Goal: Transaction & Acquisition: Purchase product/service

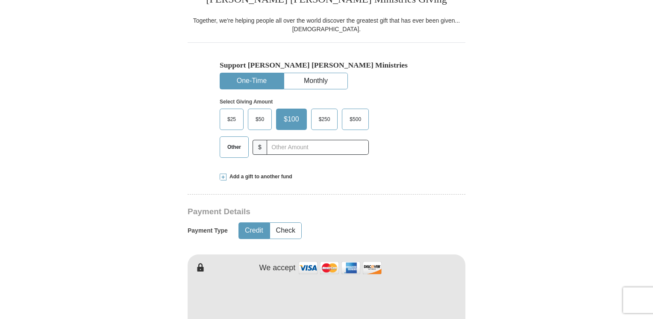
scroll to position [232, 0]
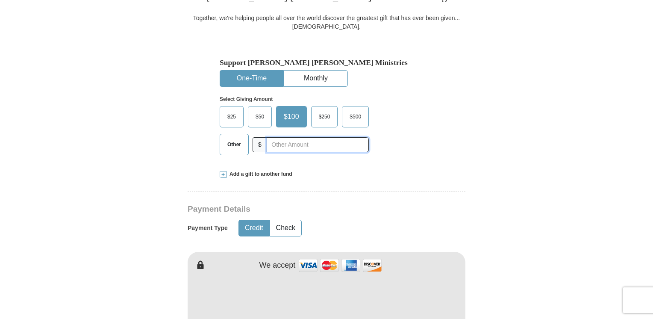
click at [281, 144] on input "text" at bounding box center [318, 144] width 102 height 15
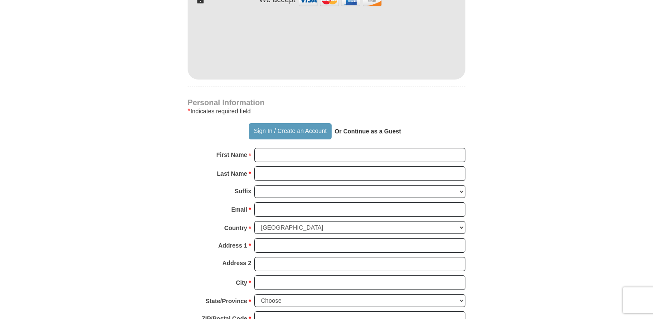
scroll to position [497, 0]
type input "5"
click at [270, 150] on input "First Name *" at bounding box center [359, 155] width 211 height 15
type input "Quinshawn"
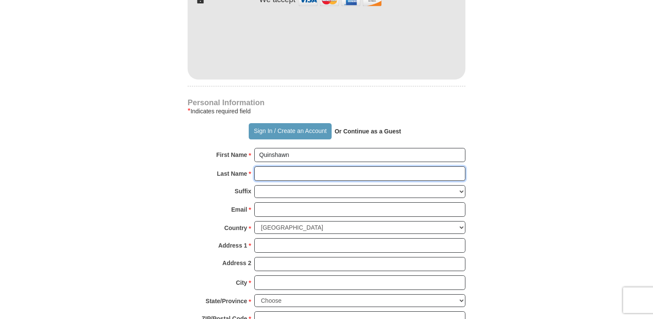
click at [265, 180] on input "Last Name *" at bounding box center [359, 173] width 211 height 15
type input "[PERSON_NAME]"
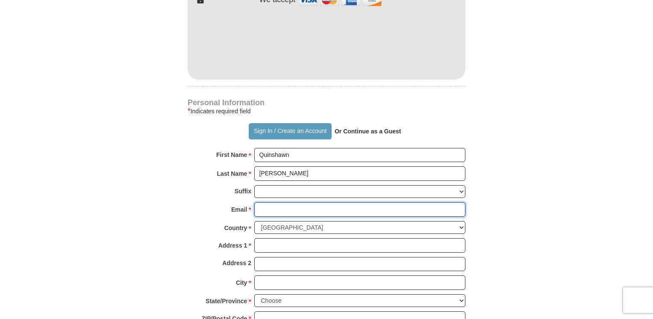
click at [286, 212] on input "Email *" at bounding box center [359, 209] width 211 height 15
type input "[EMAIL_ADDRESS][DOMAIN_NAME]"
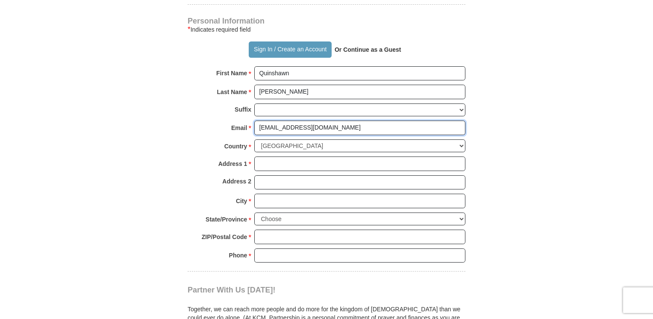
scroll to position [580, 0]
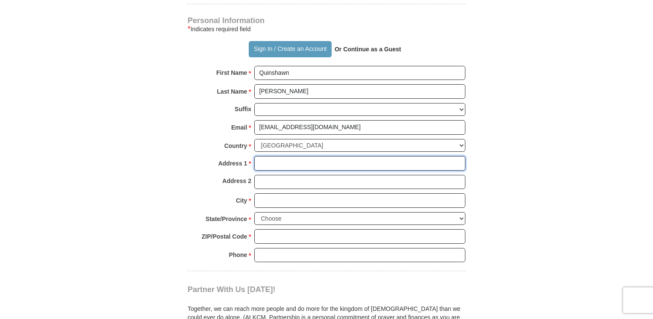
click at [269, 162] on input "Address 1 *" at bounding box center [359, 163] width 211 height 15
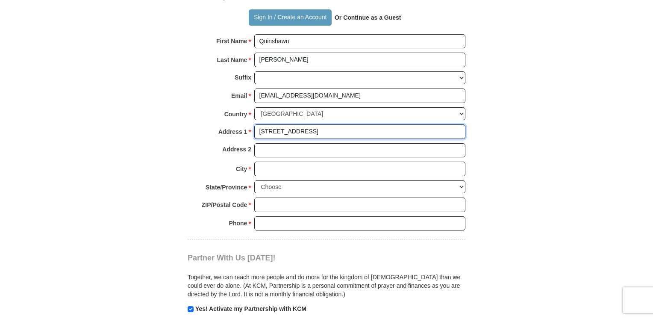
scroll to position [614, 0]
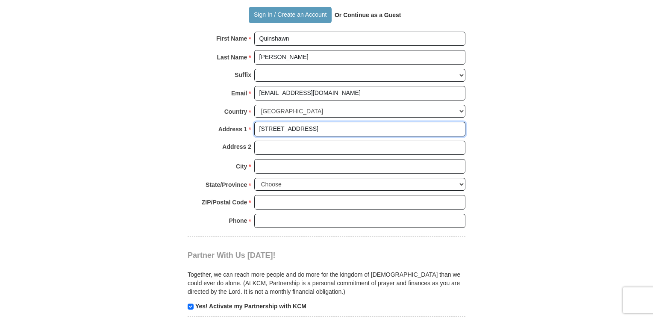
type input "[STREET_ADDRESS]"
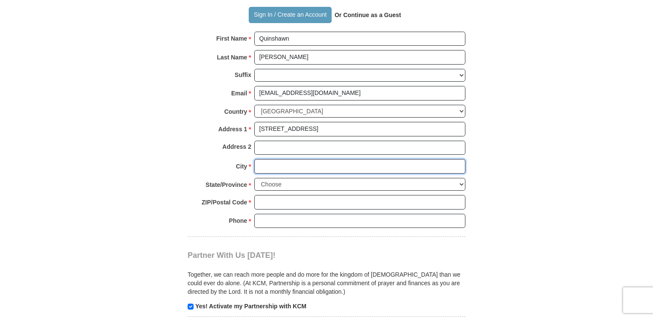
click at [265, 168] on input "City *" at bounding box center [359, 166] width 211 height 15
type input "[GEOGRAPHIC_DATA]"
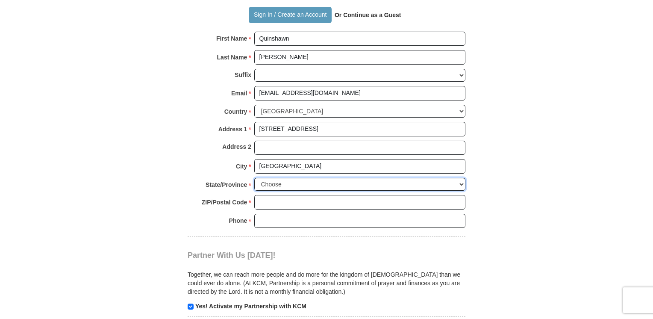
select select "NJ"
type input "08611"
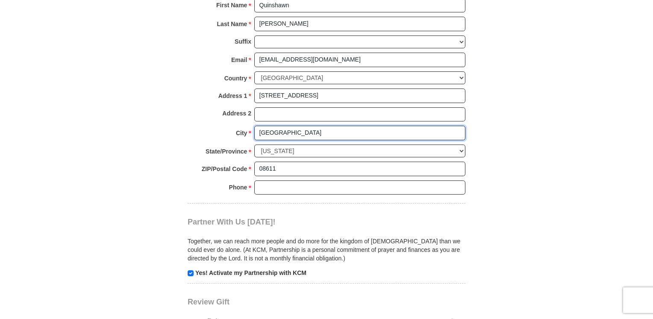
scroll to position [651, 0]
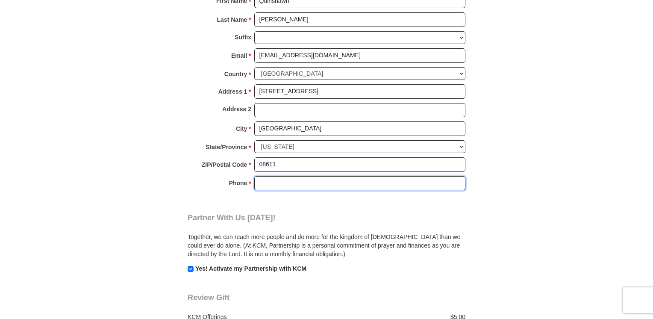
click at [271, 185] on input "Phone * *" at bounding box center [359, 183] width 211 height 15
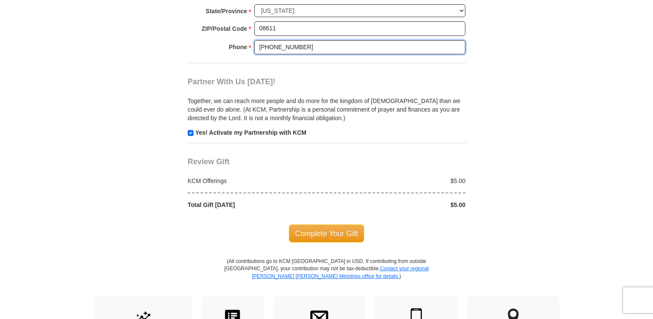
scroll to position [788, 0]
type input "[PHONE_NUMBER]"
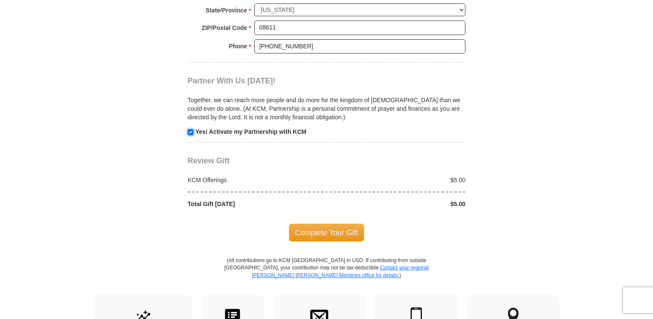
click at [191, 132] on input "checkbox" at bounding box center [191, 132] width 6 height 6
checkbox input "false"
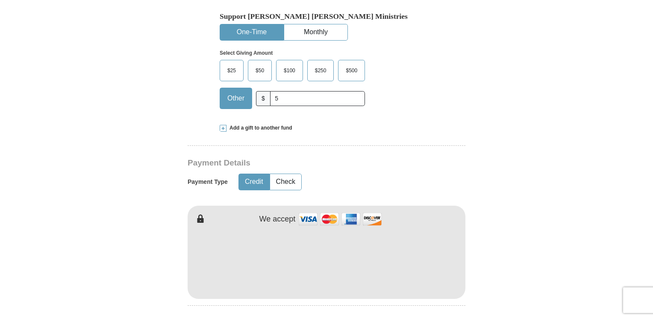
scroll to position [277, 0]
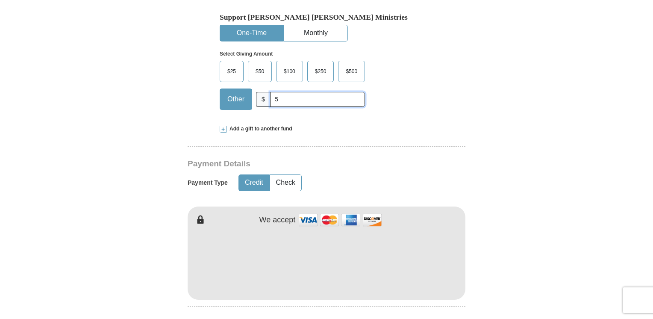
click at [321, 101] on input "5" at bounding box center [317, 99] width 95 height 15
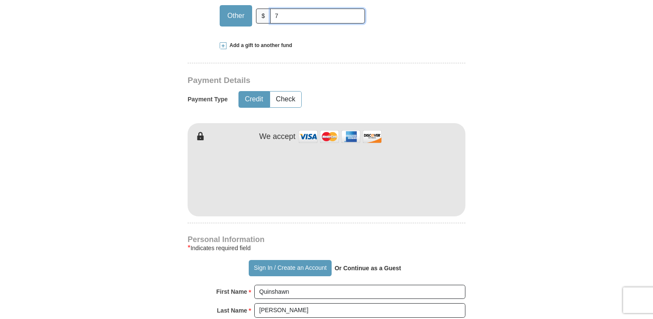
scroll to position [362, 0]
type input "7"
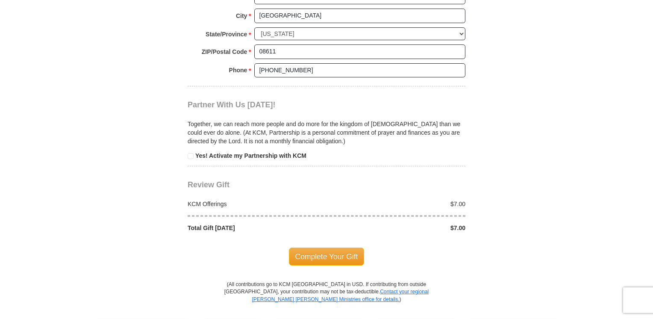
scroll to position [764, 0]
click at [329, 257] on span "Complete Your Gift" at bounding box center [327, 256] width 76 height 18
